Goal: Task Accomplishment & Management: Complete application form

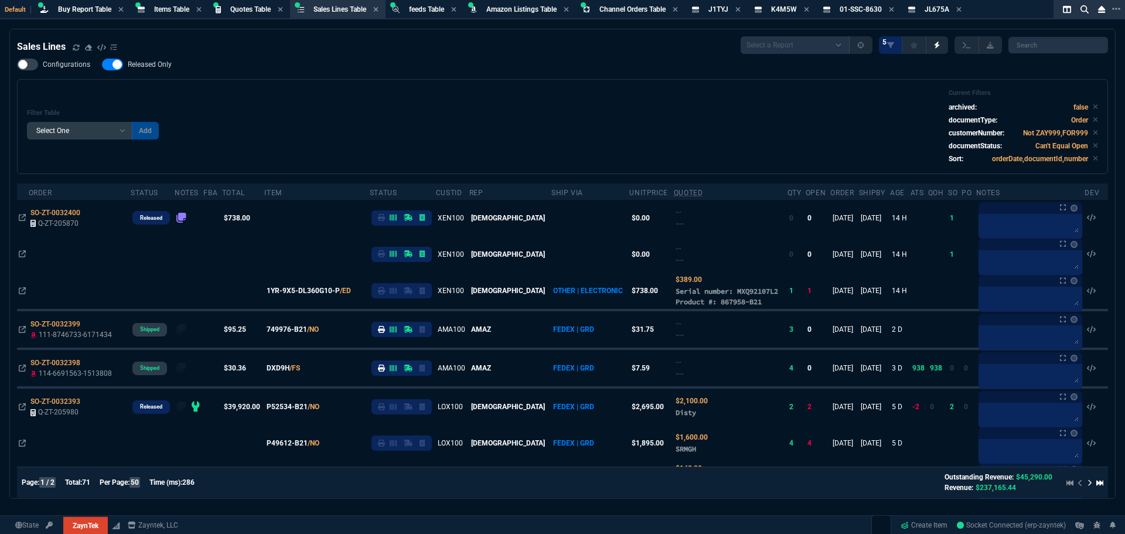
select select "8: NEPT"
select select
click at [476, 134] on div "Filter Table Select One Add Filter () Age () ATS () Cond (itemVariantCode) Cust…" at bounding box center [562, 126] width 1071 height 75
click at [423, 80] on div "Filter Table Select One Add Filter () Age () ATS () Cond (itemVariantCode) Cust…" at bounding box center [562, 126] width 1091 height 95
click at [443, 79] on div "Configurations Released Only Filter Table Select One Add Filter () Age () ATS (…" at bounding box center [562, 116] width 1091 height 115
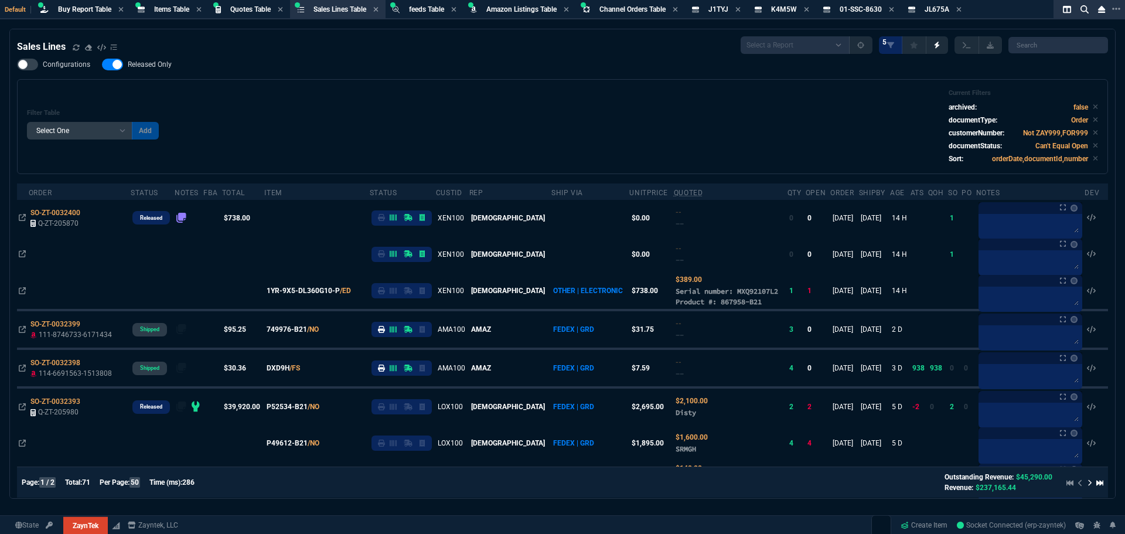
click at [289, 79] on div "Configurations Released Only Filter Table Select One Add Filter () Age () ATS (…" at bounding box center [562, 116] width 1091 height 115
click at [444, 144] on div "Filter Table Select One Add Filter () Age () ATS () Cond (itemVariantCode) Cust…" at bounding box center [562, 126] width 1071 height 75
click at [84, 13] on span "Buy Report Table" at bounding box center [84, 9] width 53 height 8
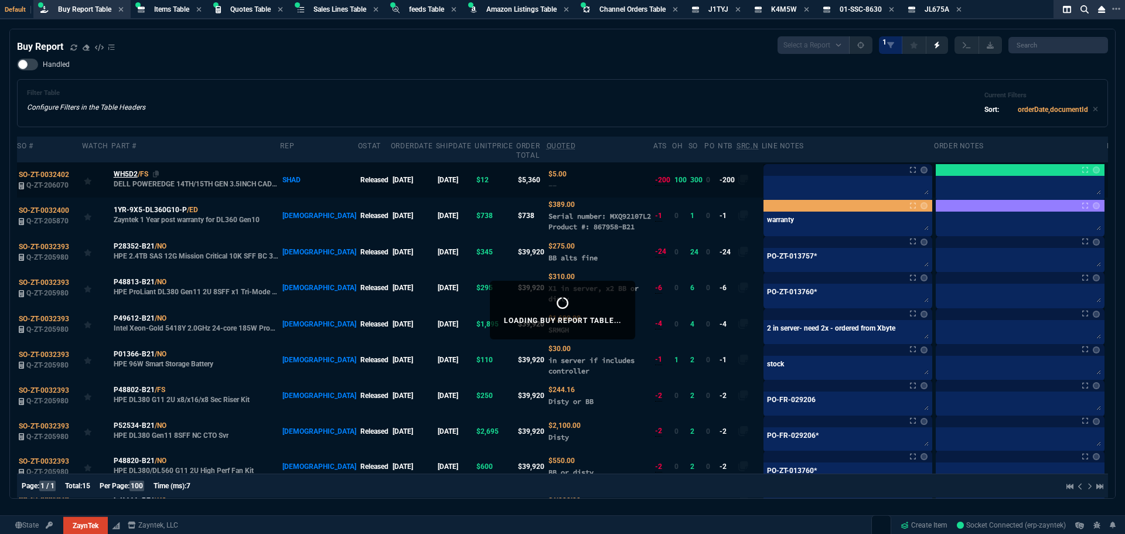
click at [129, 169] on span "WH5D2" at bounding box center [126, 174] width 24 height 11
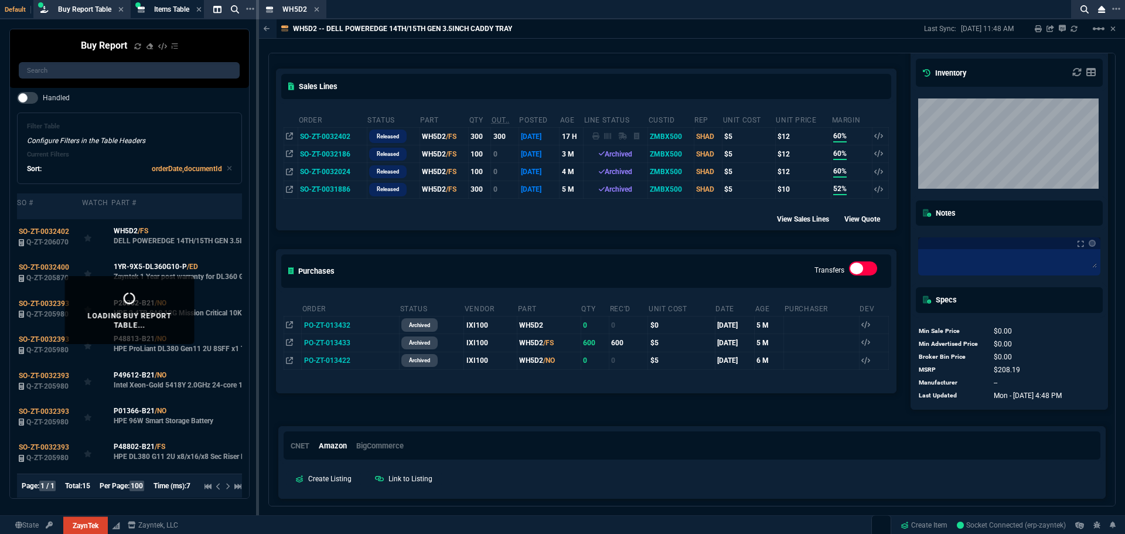
scroll to position [186, 0]
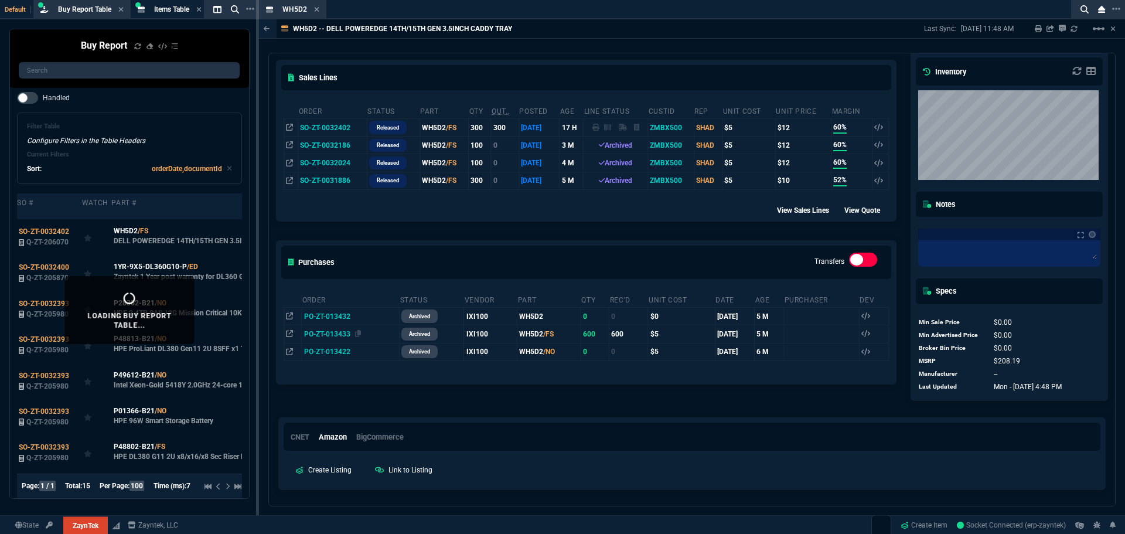
click at [336, 336] on span "PO-ZT-013433" at bounding box center [327, 334] width 46 height 8
click at [359, 335] on icon at bounding box center [358, 333] width 6 height 7
click at [356, 318] on icon at bounding box center [358, 315] width 6 height 7
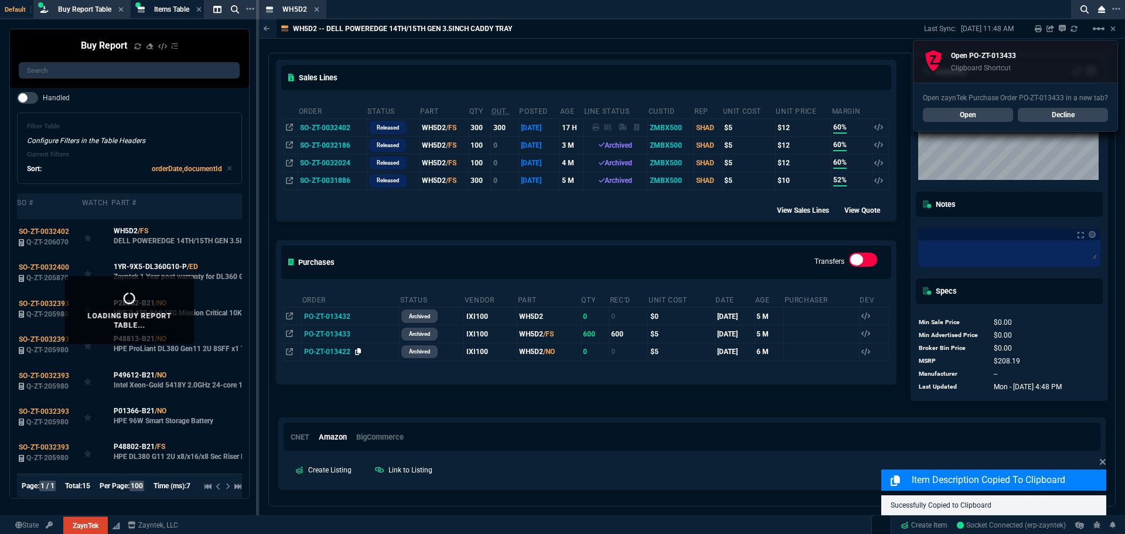
click at [356, 355] on icon at bounding box center [358, 351] width 6 height 7
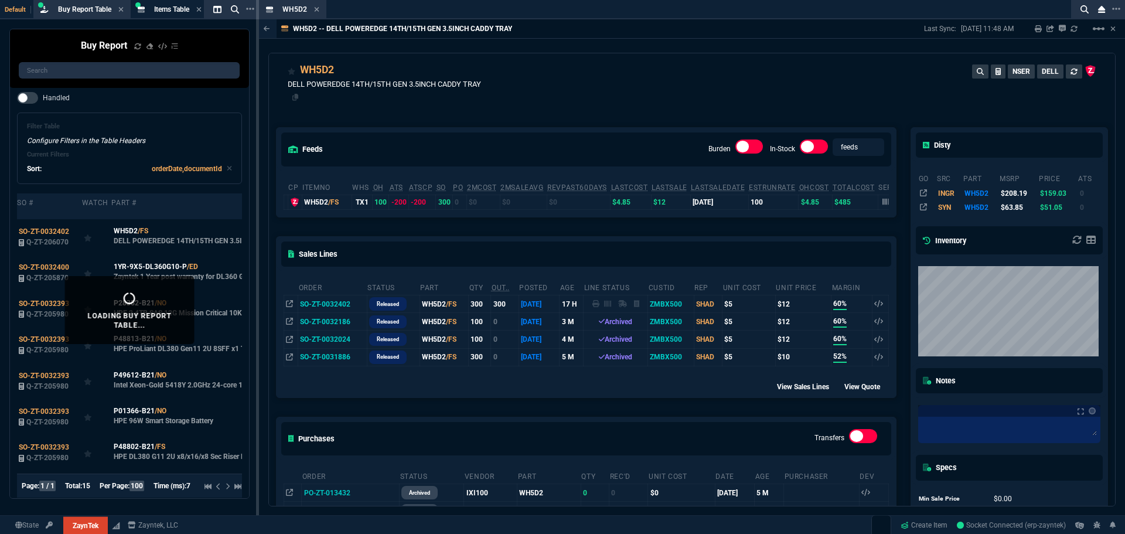
scroll to position [0, 0]
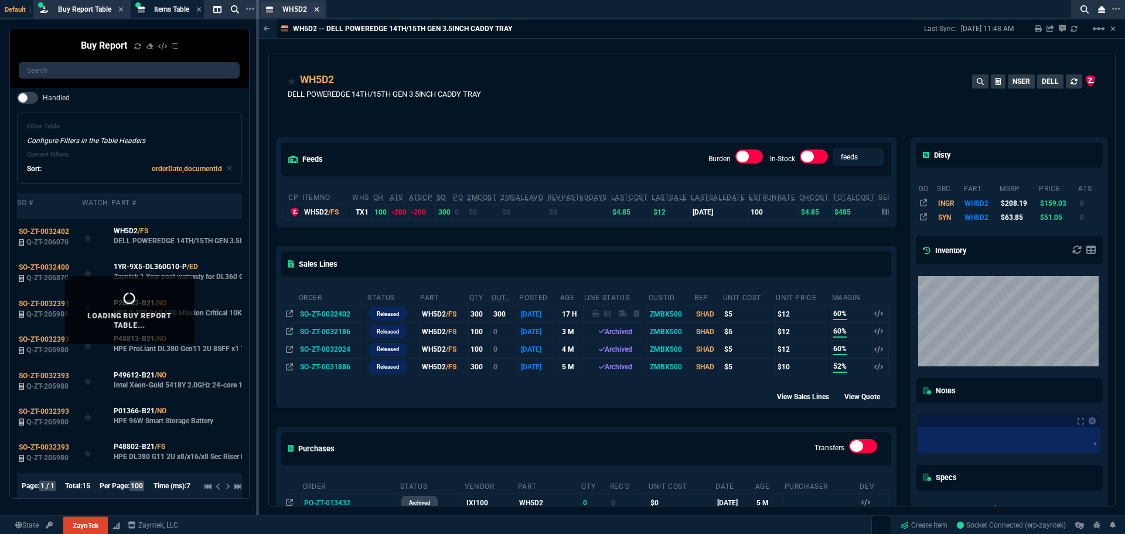
click at [316, 11] on icon at bounding box center [316, 9] width 5 height 5
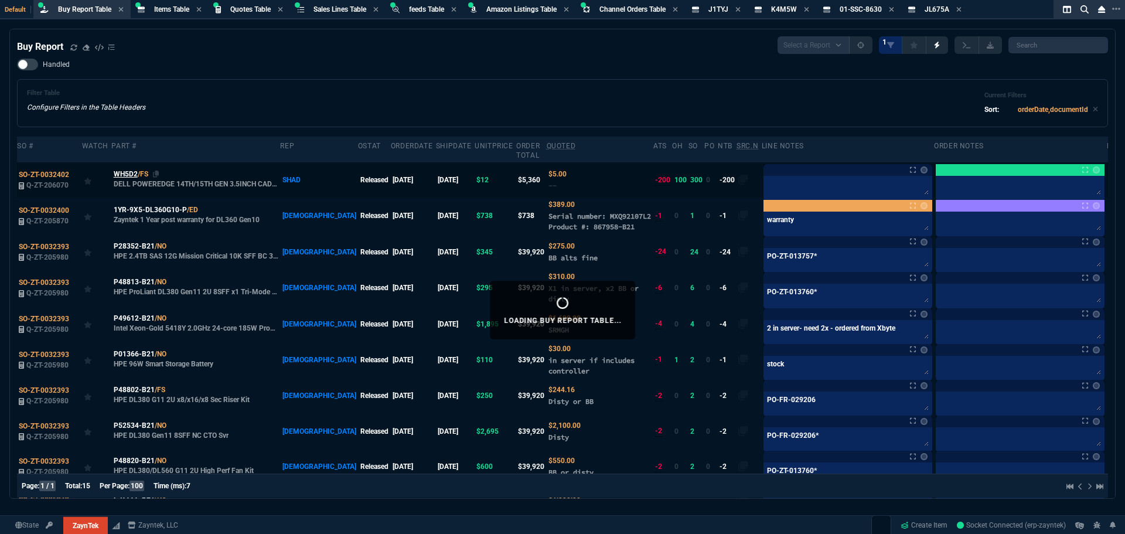
click at [120, 169] on span "WH5D2" at bounding box center [126, 174] width 24 height 11
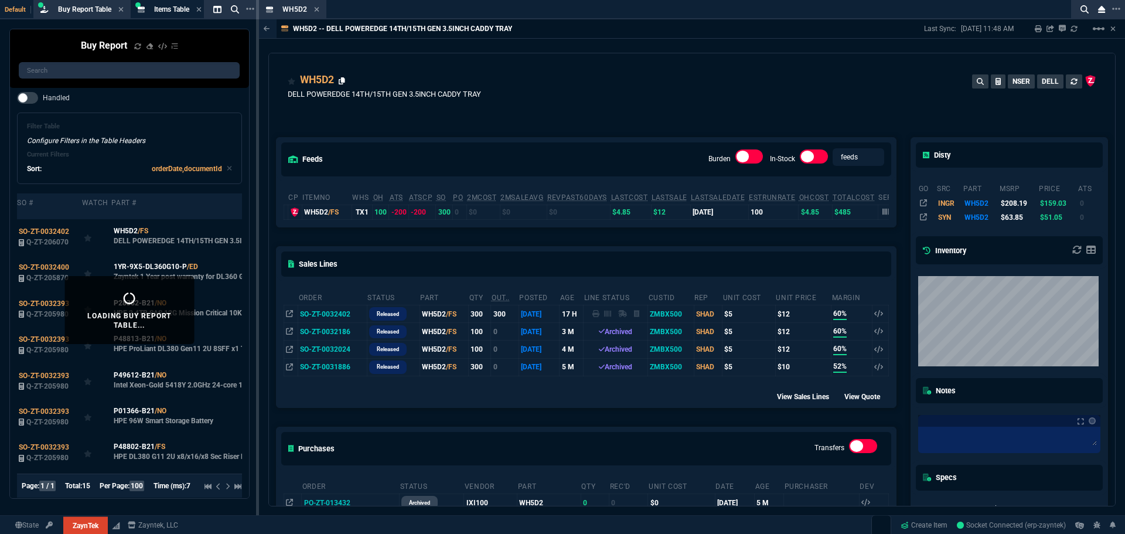
click at [341, 81] on icon at bounding box center [342, 80] width 6 height 7
click at [312, 11] on div "WH5D2 Item" at bounding box center [300, 10] width 37 height 10
click at [314, 11] on icon at bounding box center [316, 9] width 5 height 7
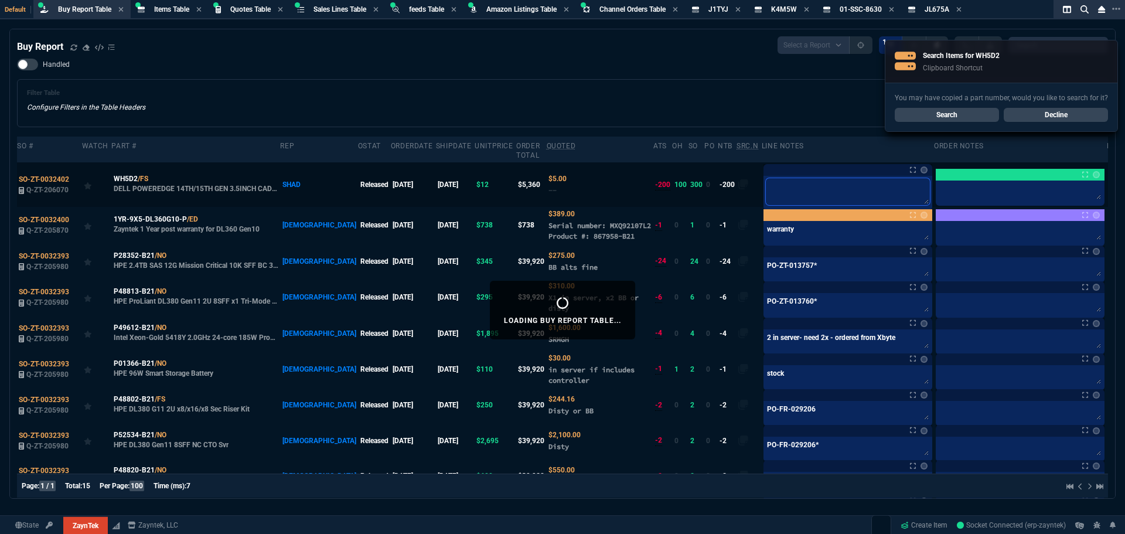
click at [768, 178] on textarea at bounding box center [848, 191] width 164 height 27
type textarea "e"
type textarea "em"
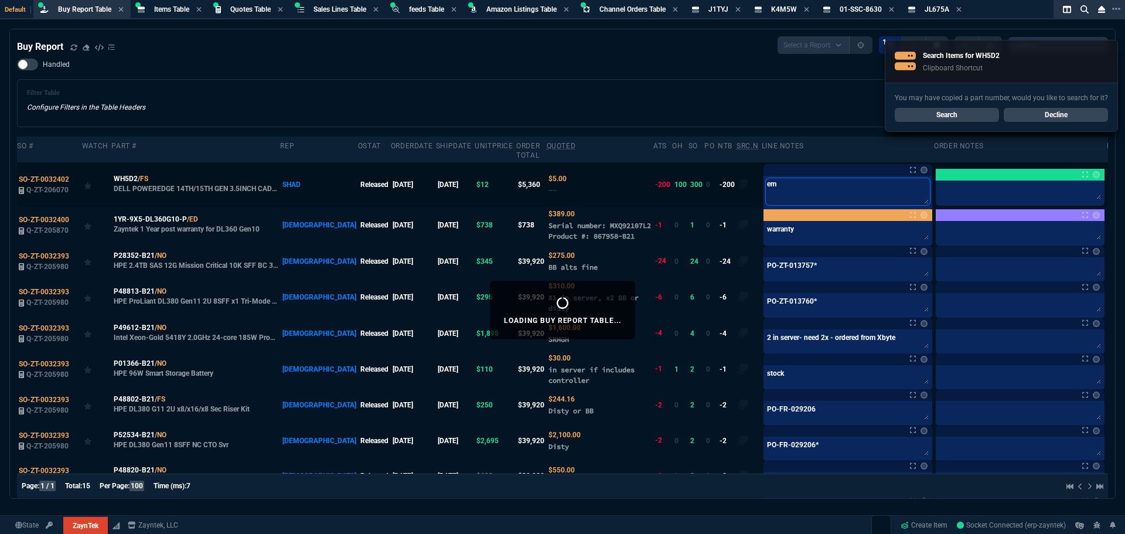
type textarea "ema"
type textarea "emai"
type textarea "email"
type textarea "emaile"
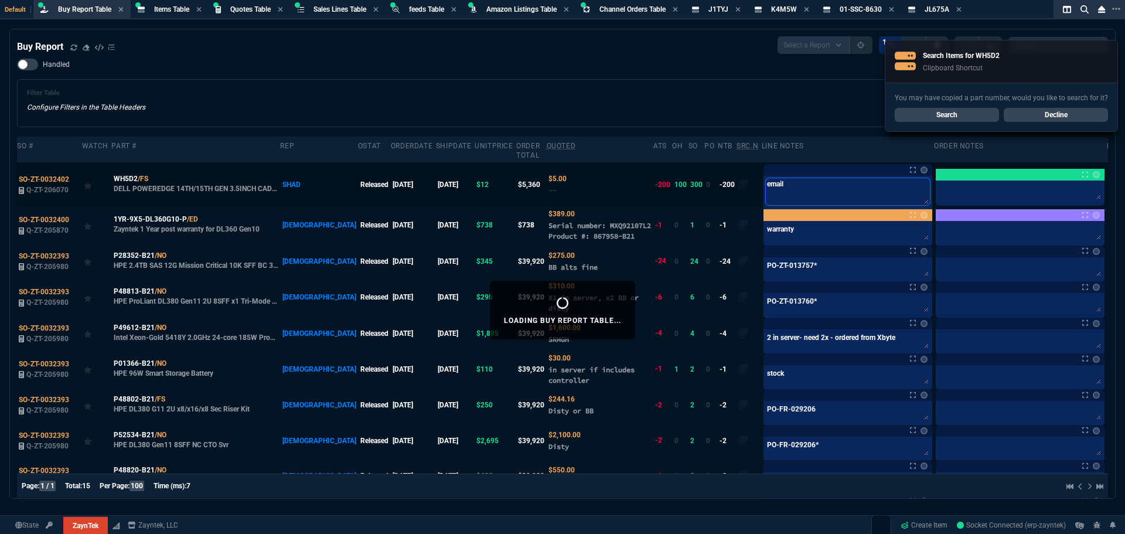
type textarea "emaile"
type textarea "emailed"
type textarea "emailed j"
type textarea "emailed ja"
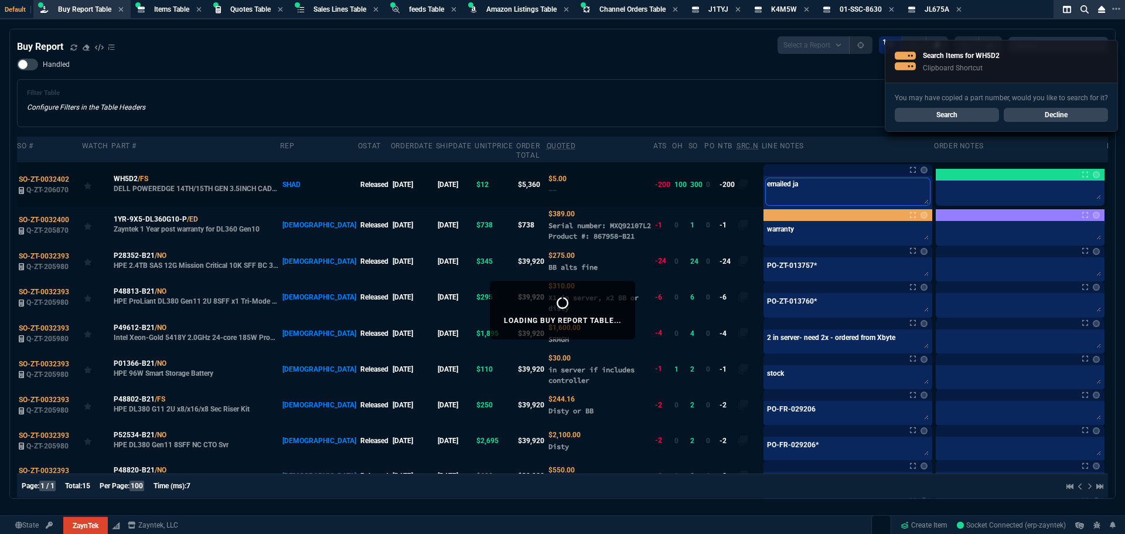
type textarea "emailed jac"
type textarea "emailed jack"
type textarea "emailed jacki"
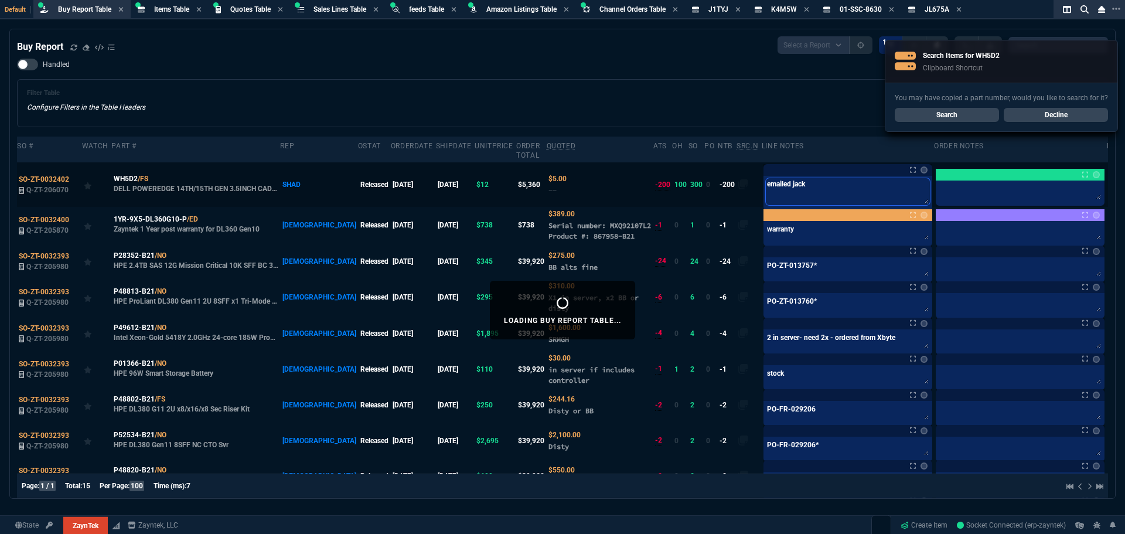
type textarea "emailed jacki"
type textarea "emailed jackie"
click at [642, 70] on div "Handled Filter Table Configure Filters in the Table Headers Current Filters Sor…" at bounding box center [562, 93] width 1091 height 69
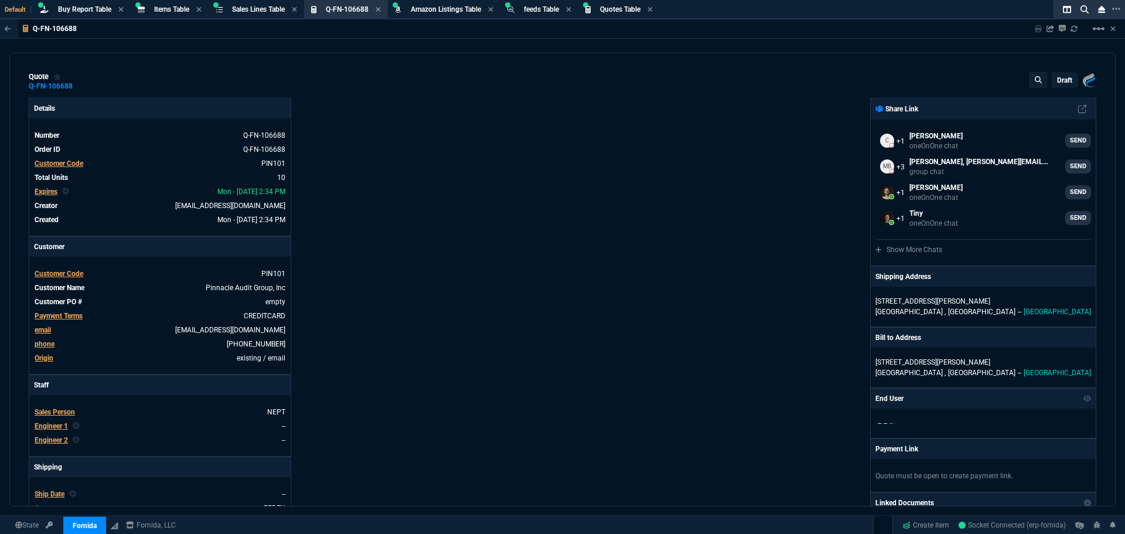
select select "8: NEPT"
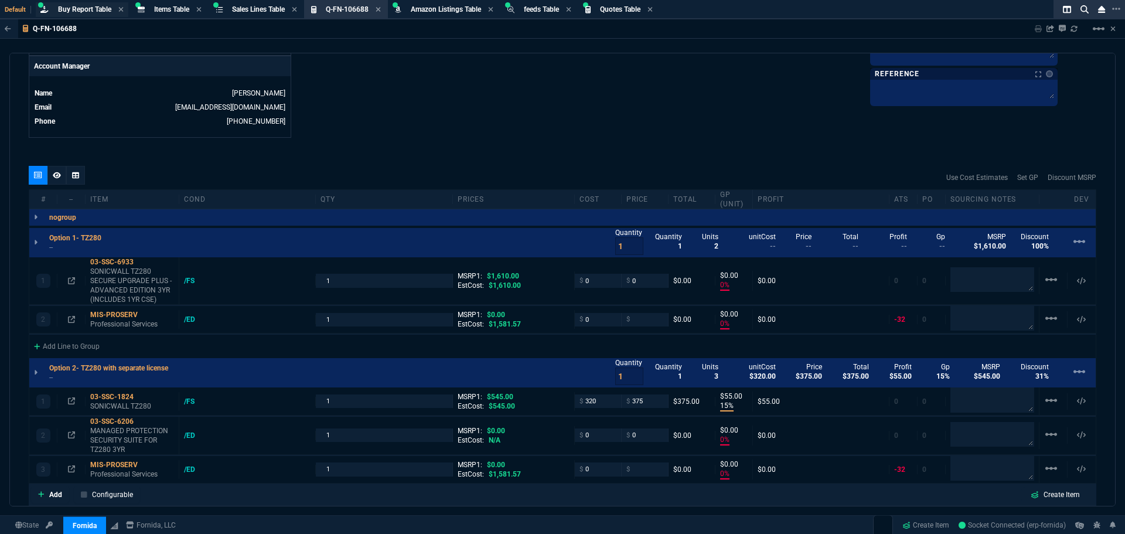
click at [91, 9] on span "Buy Report Table" at bounding box center [84, 9] width 53 height 8
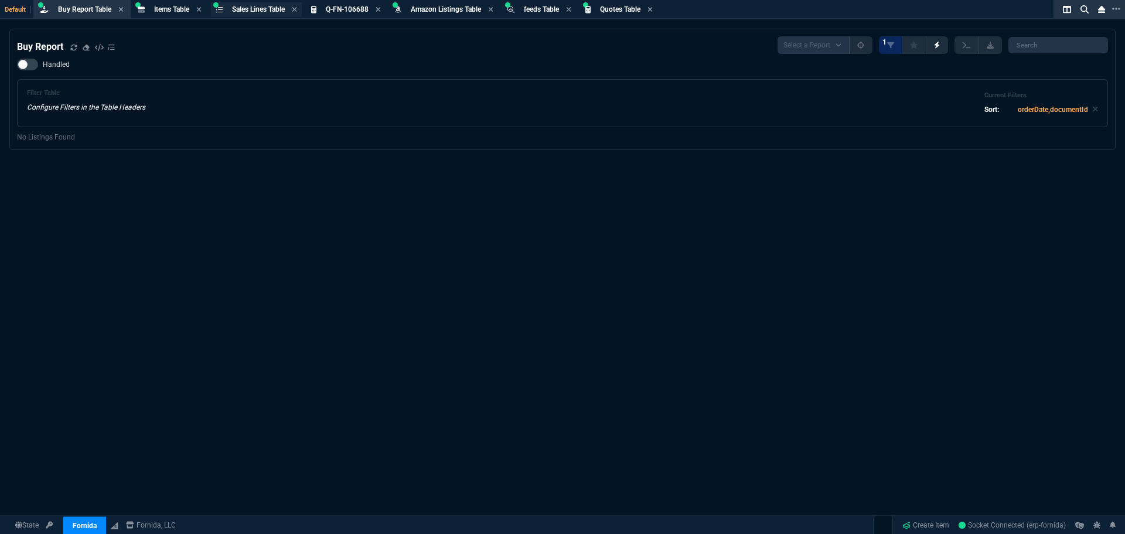
click at [278, 12] on span "Sales Lines Table" at bounding box center [258, 9] width 53 height 8
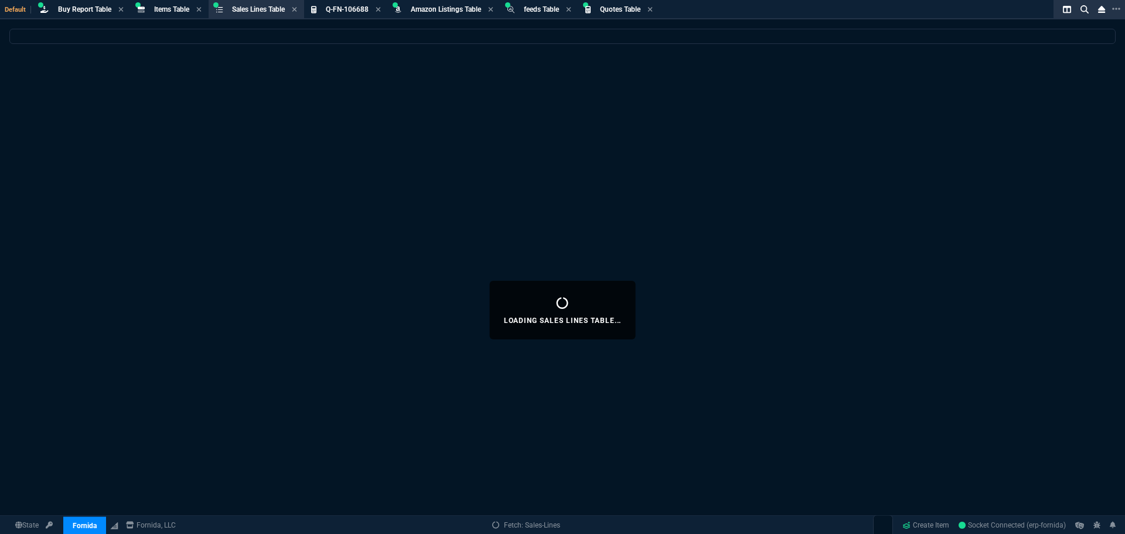
select select
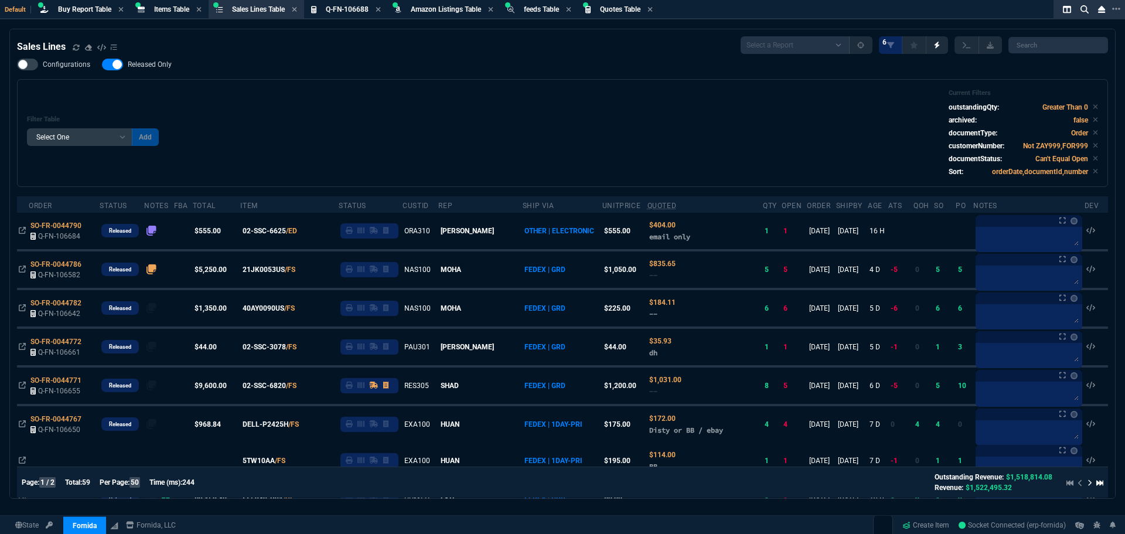
click at [565, 97] on div "Filter Table Select One Add Filter () Age () ATS () Cond (itemVariantCode) Cust…" at bounding box center [562, 133] width 1071 height 88
click at [922, 527] on link "Create Item" at bounding box center [926, 525] width 56 height 18
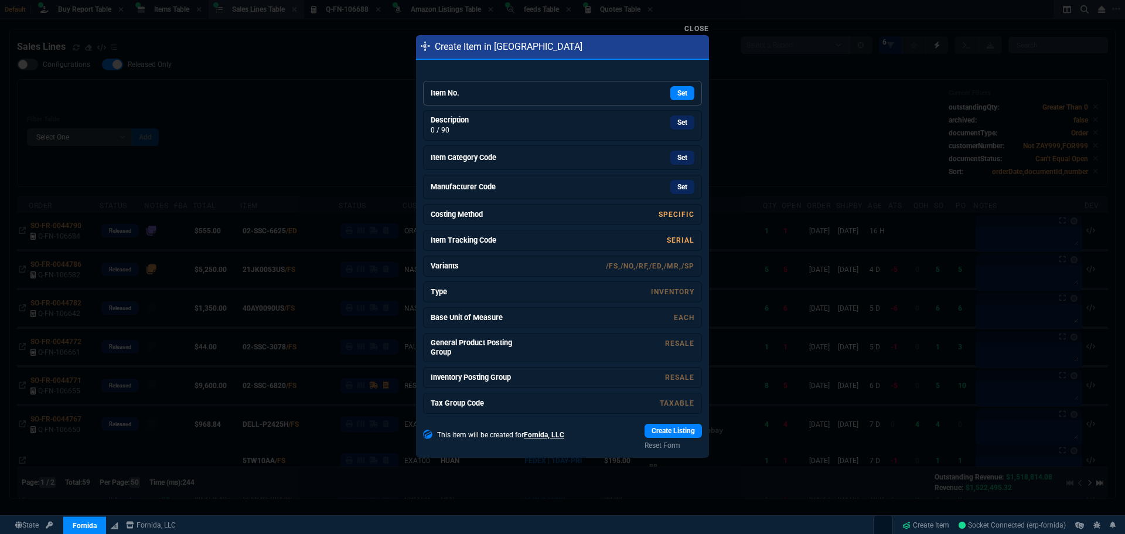
click at [526, 96] on div "Set" at bounding box center [607, 93] width 176 height 14
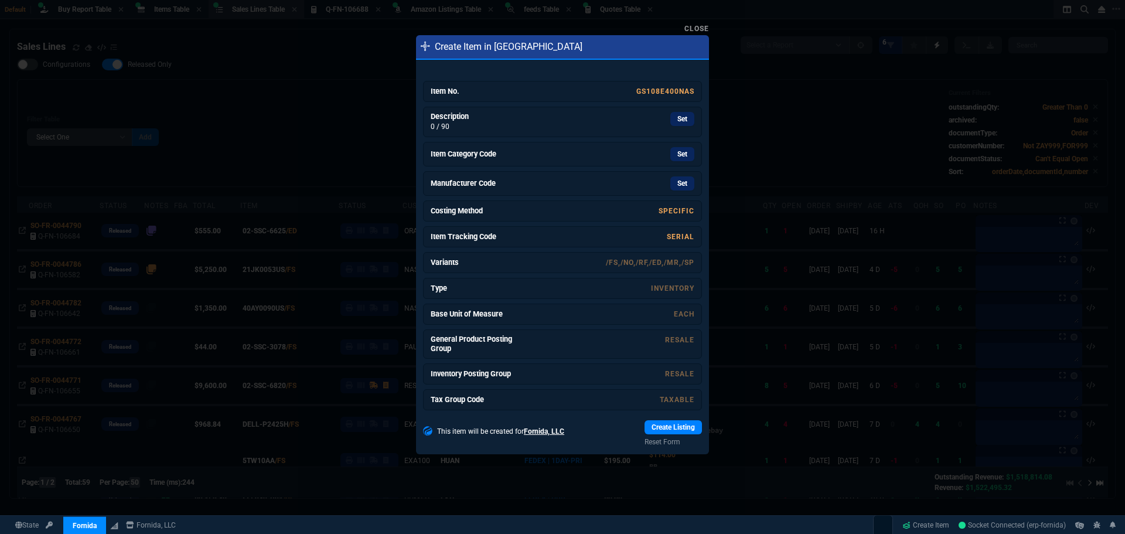
drag, startPoint x: 669, startPoint y: 115, endPoint x: 609, endPoint y: 70, distance: 75.7
click at [670, 115] on link "Set" at bounding box center [682, 119] width 24 height 14
click at [671, 153] on link "Set" at bounding box center [682, 154] width 24 height 14
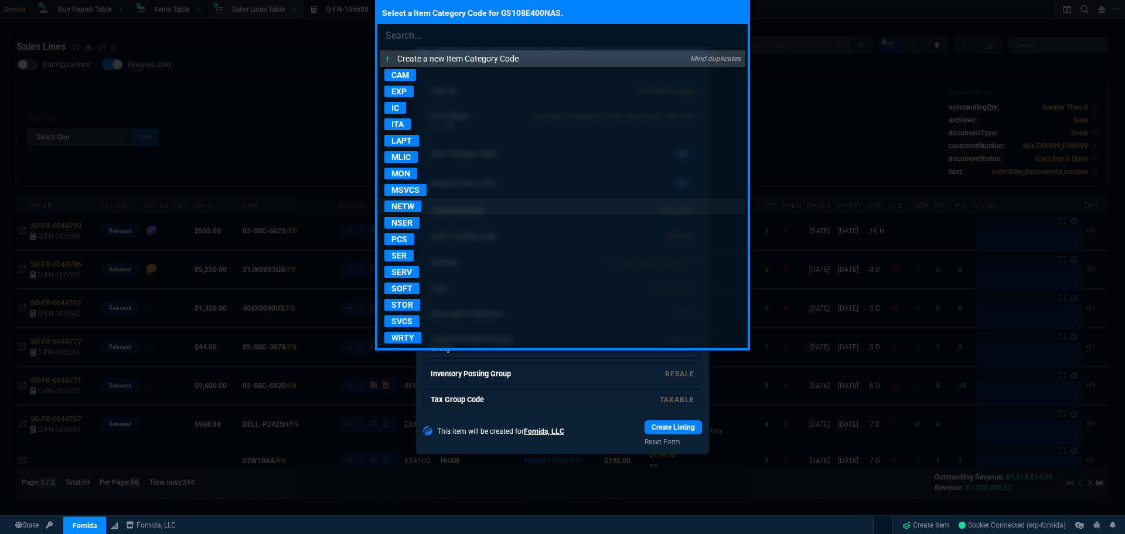
click at [404, 207] on p "NETW" at bounding box center [402, 206] width 37 height 12
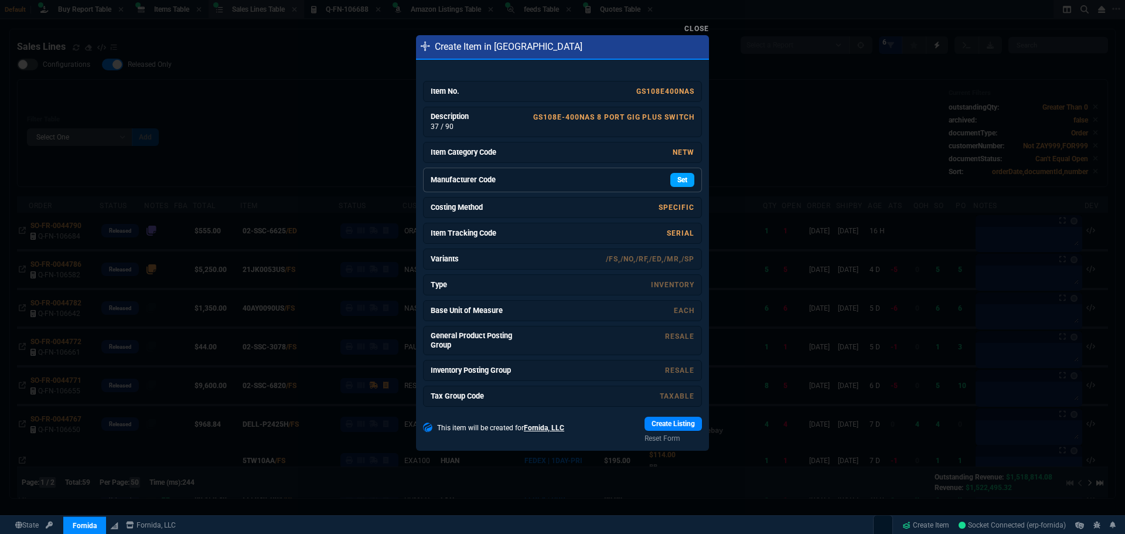
click at [680, 179] on link "Set" at bounding box center [682, 180] width 24 height 14
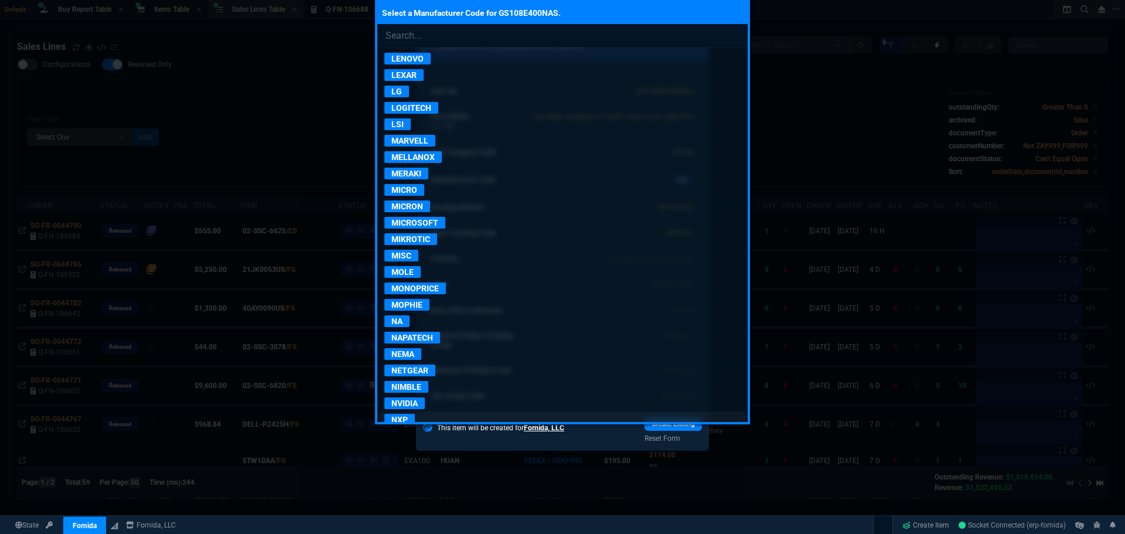
scroll to position [1348, 0]
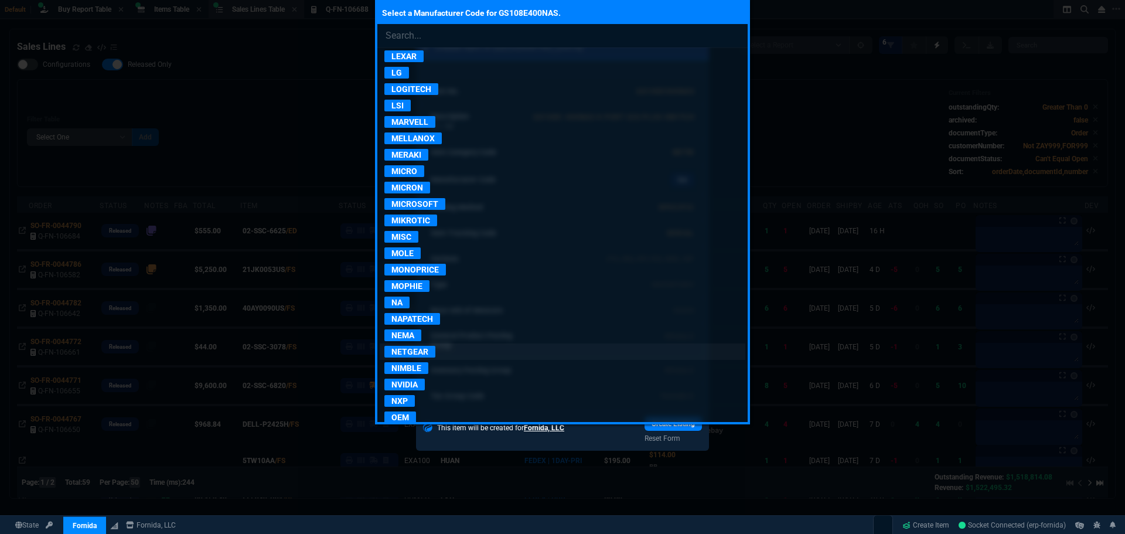
click at [420, 352] on p "NETGEAR" at bounding box center [409, 352] width 51 height 12
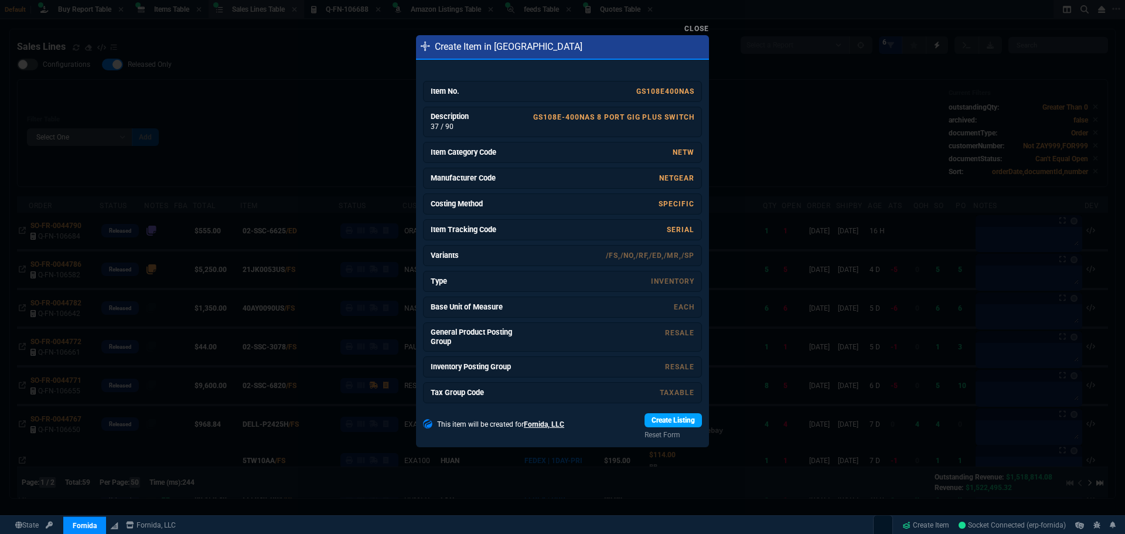
drag, startPoint x: 682, startPoint y: 419, endPoint x: 680, endPoint y: 404, distance: 15.3
click at [682, 419] on link "Create Listing" at bounding box center [673, 420] width 57 height 14
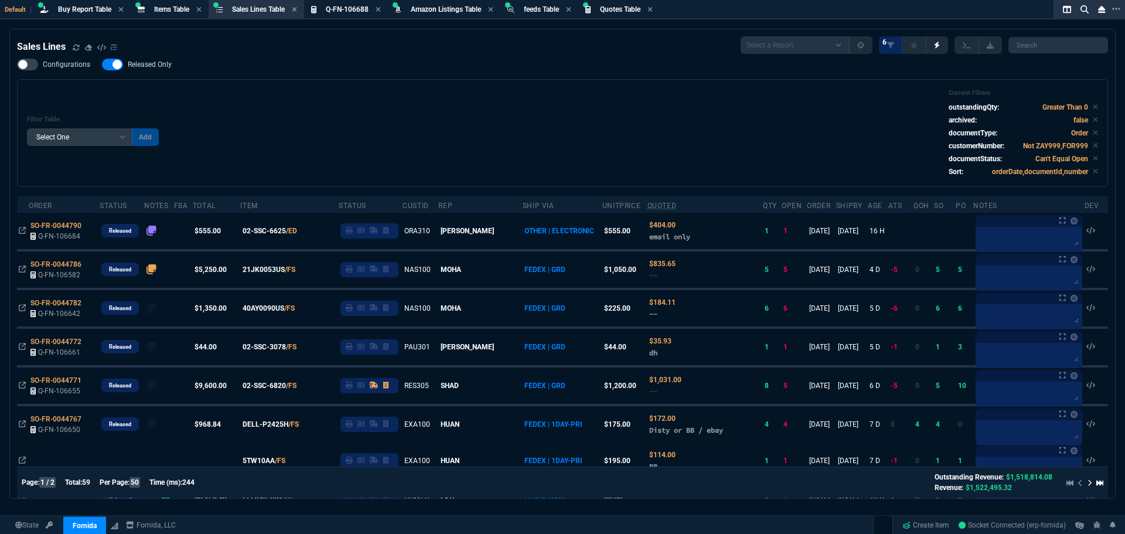
select select "8: NEPT"
select select
click at [661, 121] on div "Filter Table Select One Add Filter () Age () ATS () Cond (itemVariantCode) Cust…" at bounding box center [562, 133] width 1071 height 88
drag, startPoint x: 615, startPoint y: 72, endPoint x: 681, endPoint y: 43, distance: 71.6
click at [615, 72] on div "Configurations Released Only Filter Table Select One Add Filter () Age () ATS (…" at bounding box center [562, 123] width 1091 height 128
